Goal: Check status

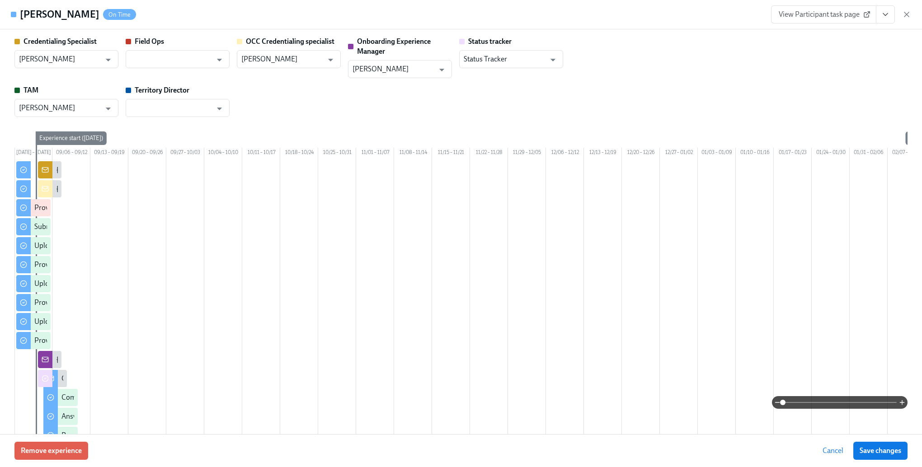
scroll to position [768, 0]
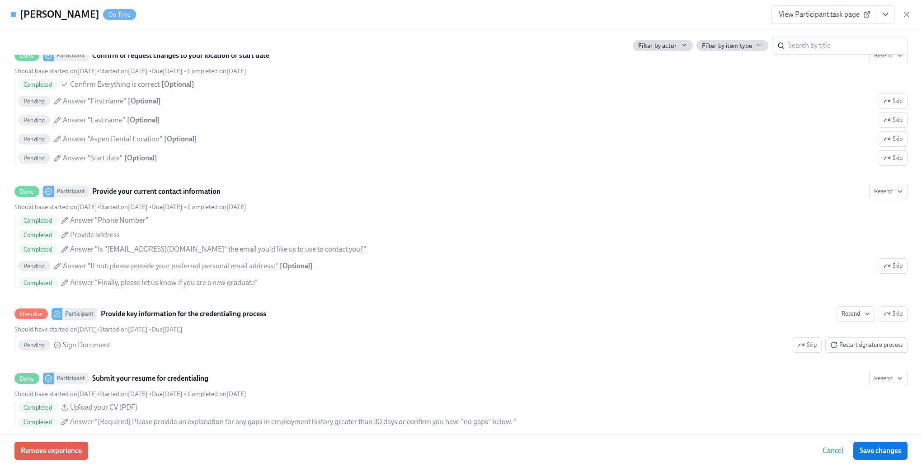
click at [833, 452] on span "Cancel" at bounding box center [832, 450] width 21 height 9
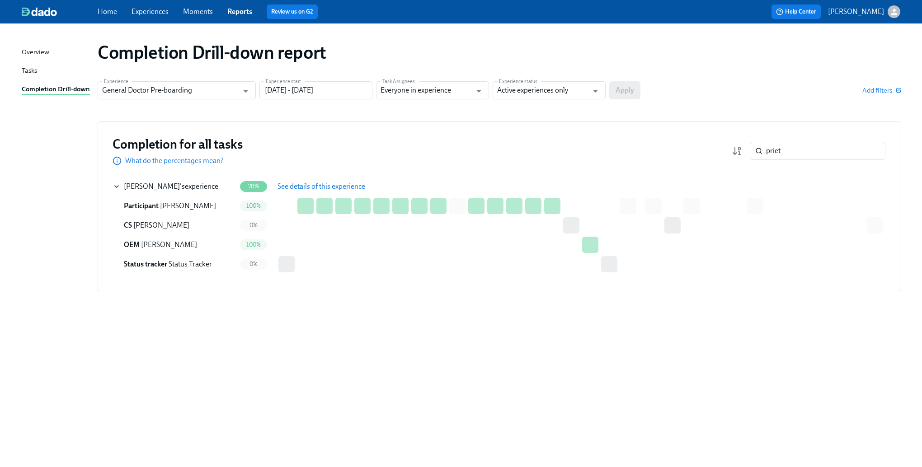
click at [315, 189] on span "See details of this experience" at bounding box center [321, 186] width 88 height 9
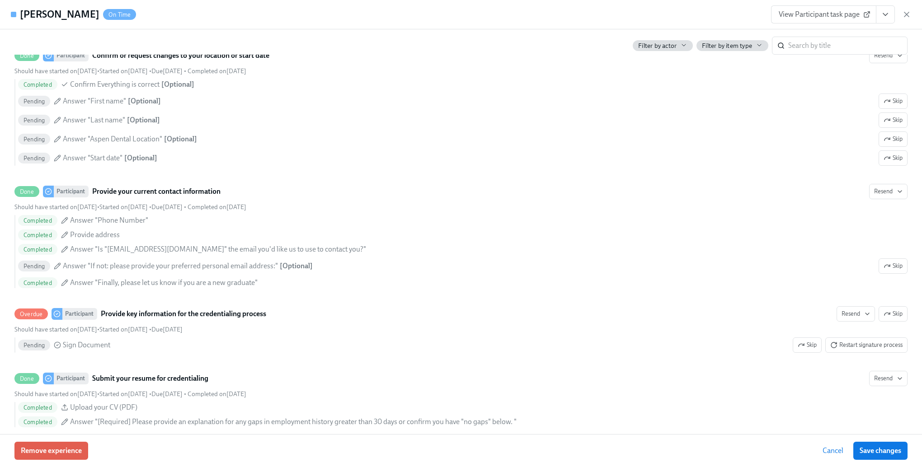
click at [620, 6] on div "[PERSON_NAME] On Time View Participant task page" at bounding box center [461, 14] width 922 height 29
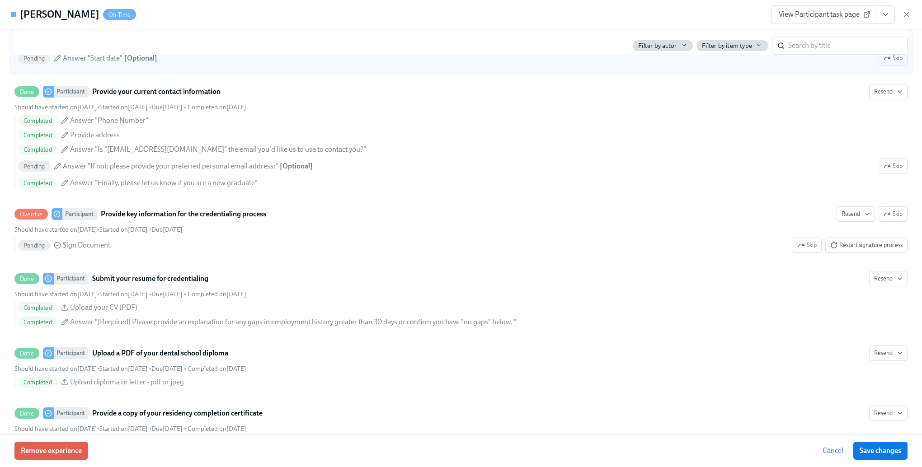
scroll to position [949, 0]
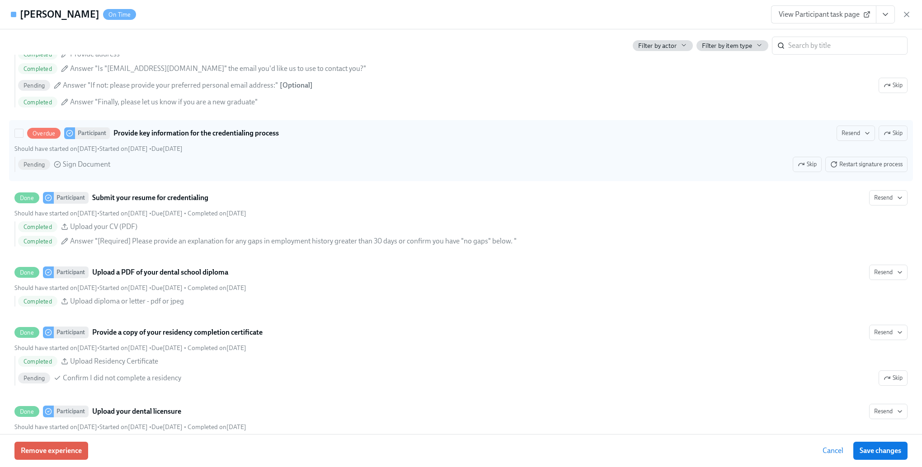
click at [184, 139] on div "Overdue Participant Provide key information for the credentialing process" at bounding box center [153, 133] width 252 height 12
click at [23, 137] on input "Overdue Participant Provide key information for the credentialing process Resen…" at bounding box center [19, 133] width 8 height 8
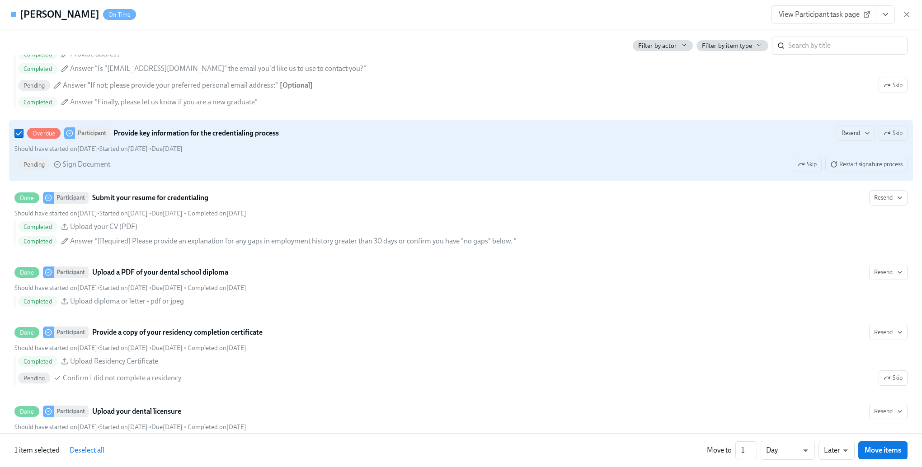
click at [184, 139] on div "Overdue Participant Provide key information for the credentialing process" at bounding box center [153, 133] width 252 height 12
click at [23, 137] on input "Overdue Participant Provide key information for the credentialing process Resen…" at bounding box center [19, 133] width 8 height 8
checkbox input "false"
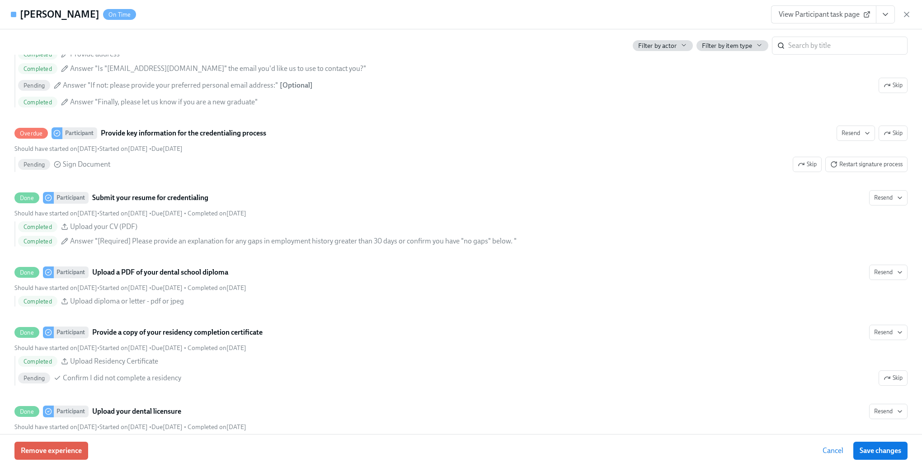
click at [24, 31] on div "Filter by actor Filter by item type ​" at bounding box center [460, 41] width 893 height 25
click at [831, 447] on span "Cancel" at bounding box center [832, 450] width 21 height 9
